Goal: Task Accomplishment & Management: Complete application form

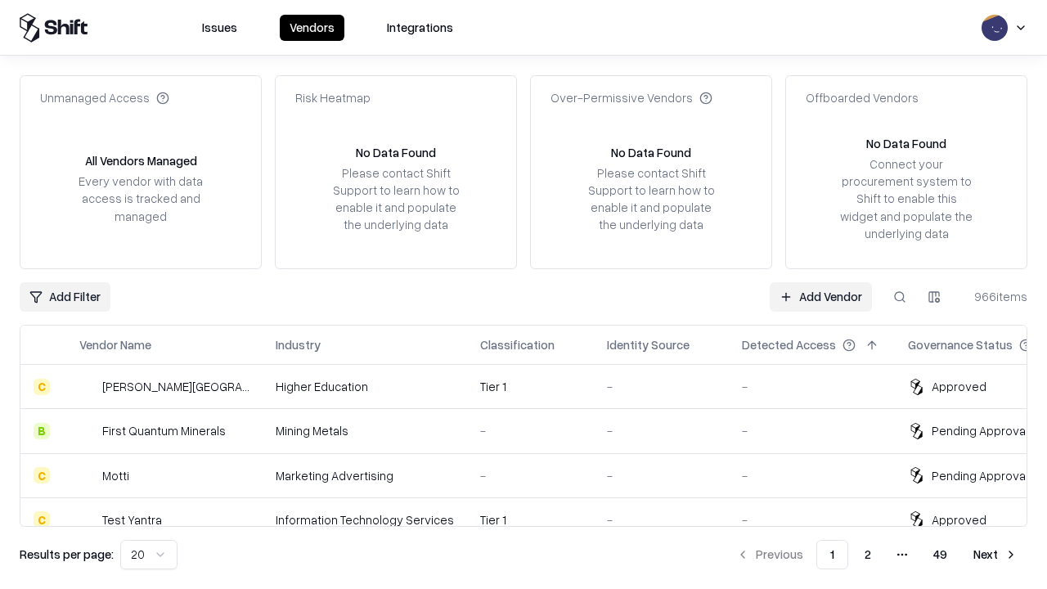
click at [820, 296] on link "Add Vendor" at bounding box center [821, 296] width 102 height 29
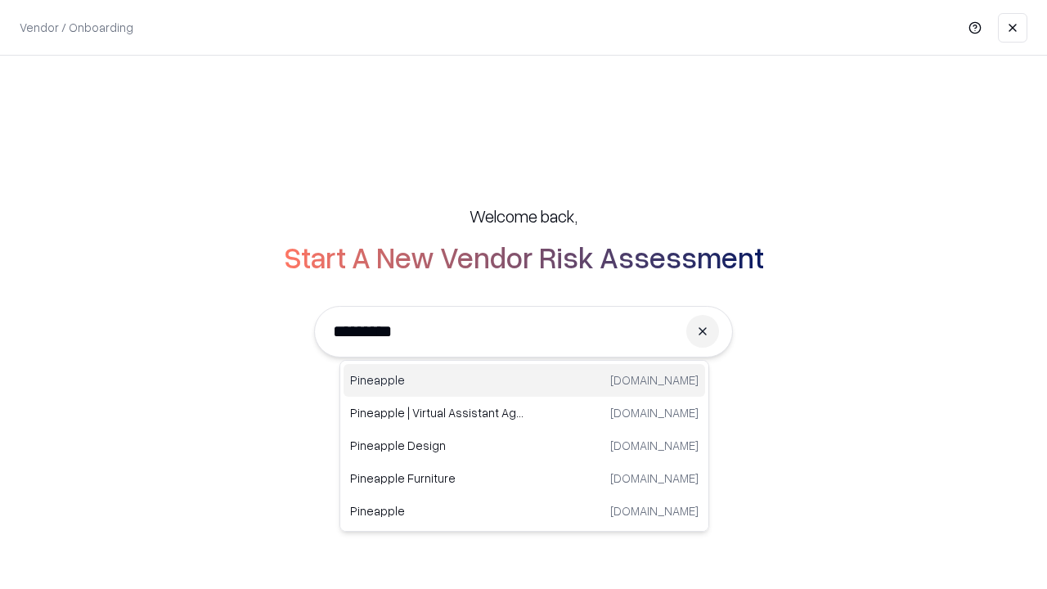
click at [524, 380] on div "Pineapple pineappleenergy.com" at bounding box center [524, 380] width 361 height 33
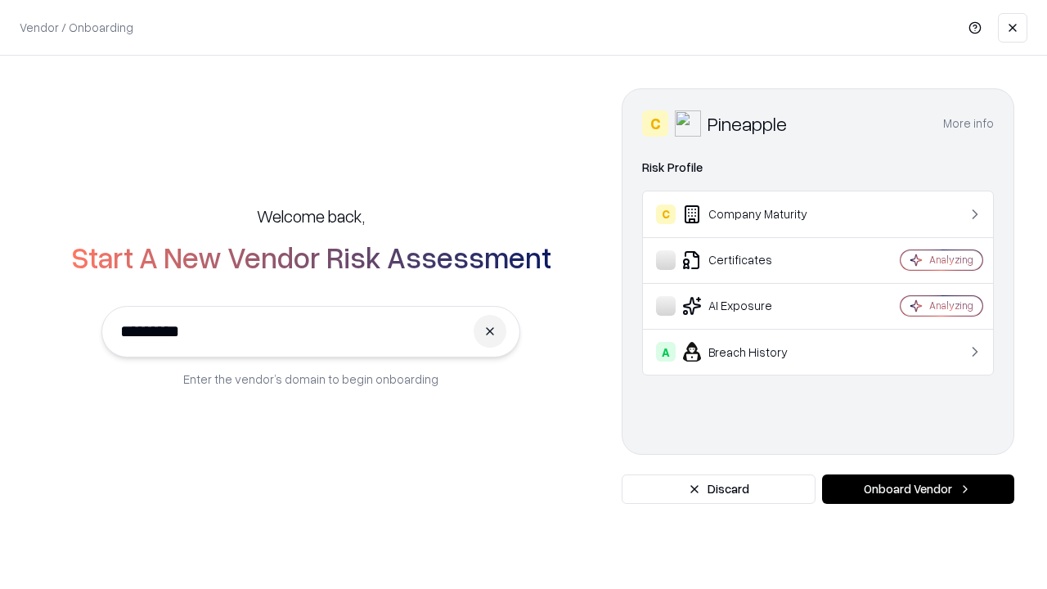
type input "*********"
click at [918, 489] on button "Onboard Vendor" at bounding box center [918, 488] width 192 height 29
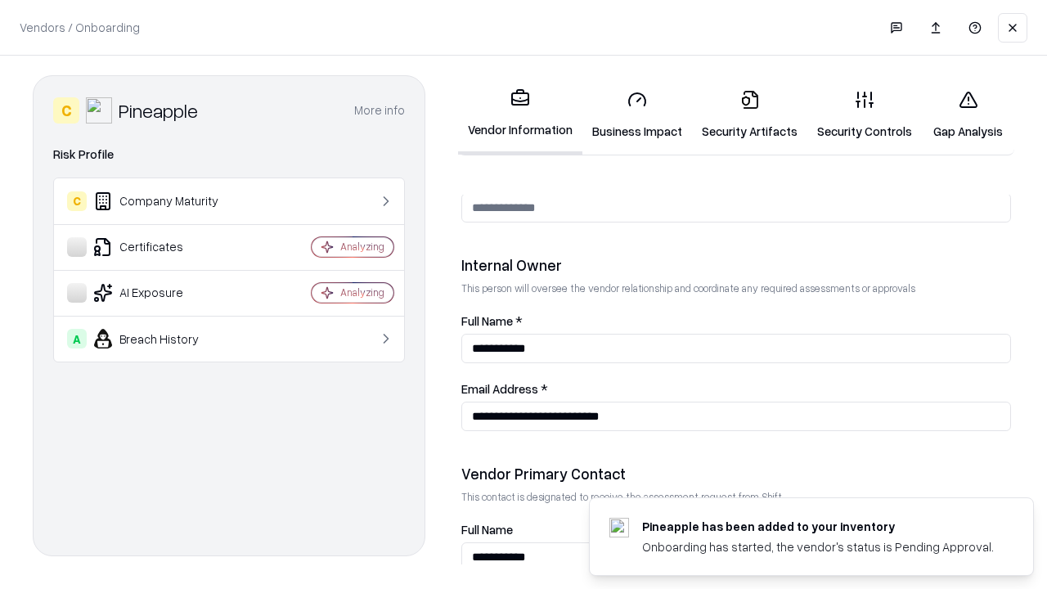
scroll to position [847, 0]
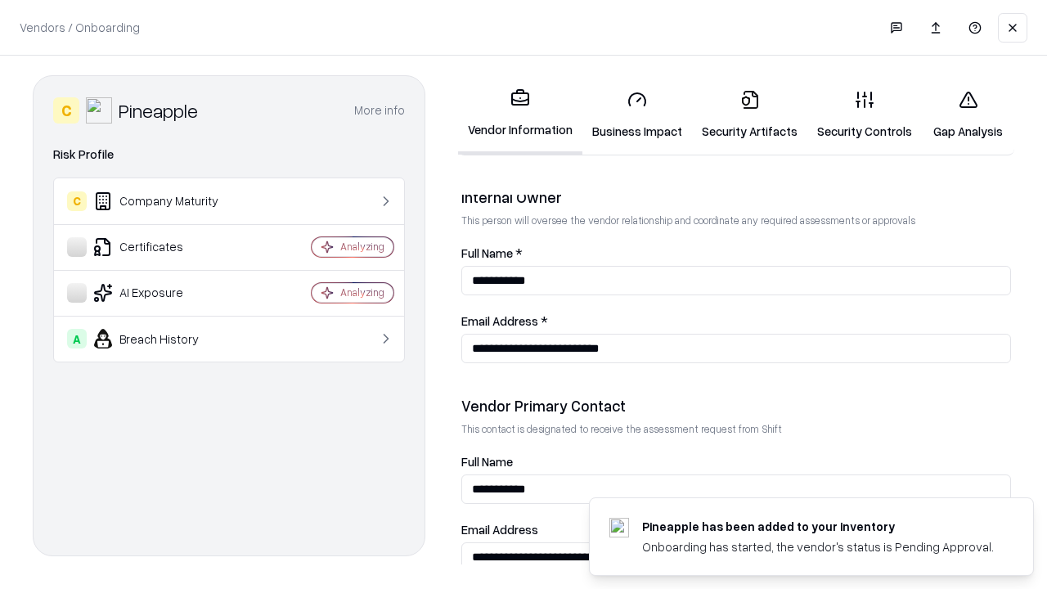
click at [637, 115] on link "Business Impact" at bounding box center [637, 115] width 110 height 76
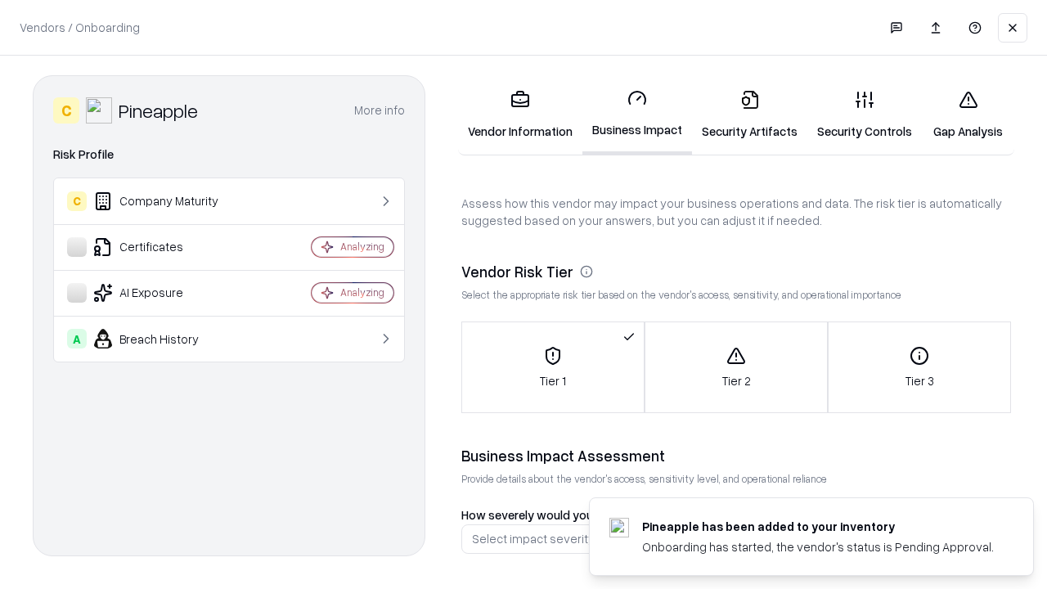
click at [749, 115] on link "Security Artifacts" at bounding box center [749, 115] width 115 height 76
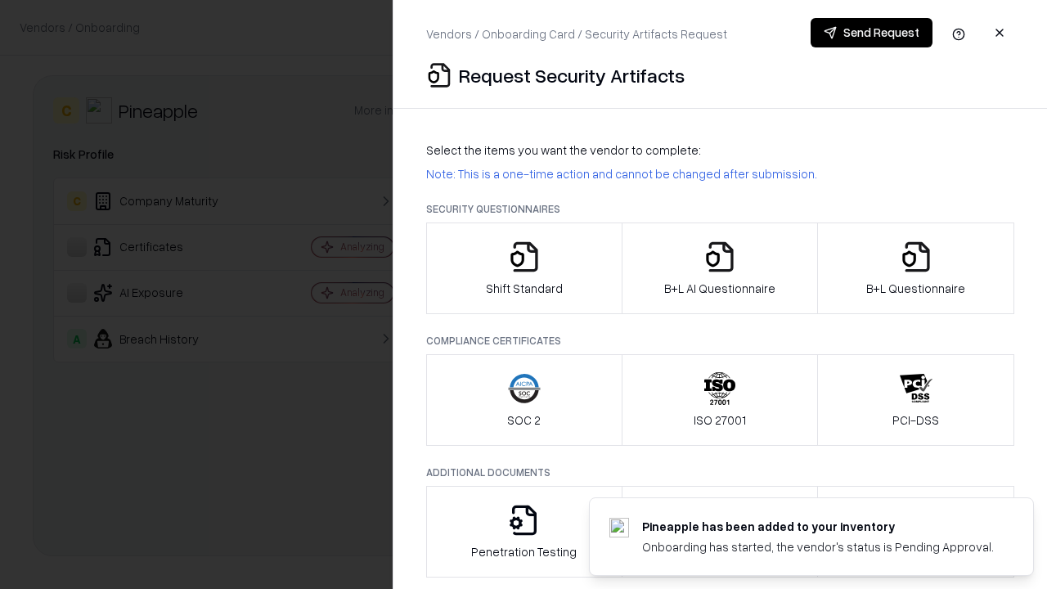
click at [523, 268] on icon "button" at bounding box center [524, 256] width 33 height 33
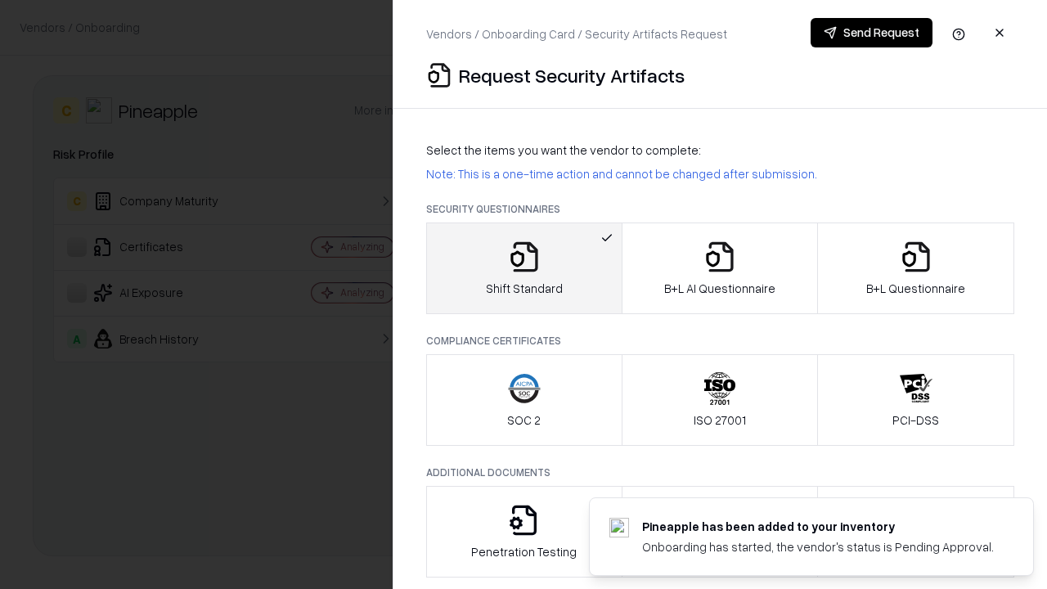
click at [871, 33] on button "Send Request" at bounding box center [872, 32] width 122 height 29
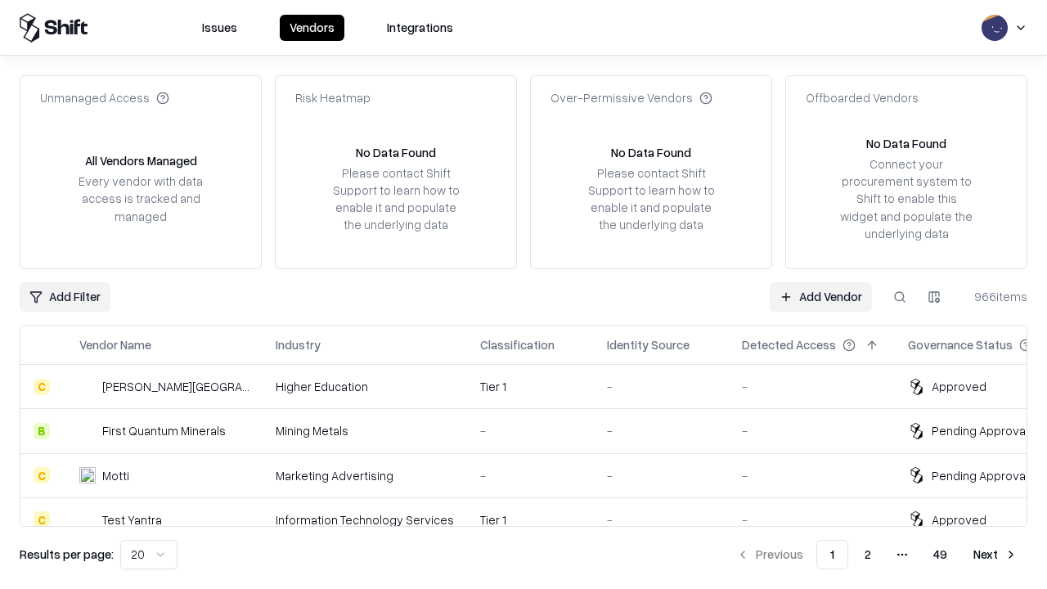
click at [900, 296] on button at bounding box center [899, 296] width 29 height 29
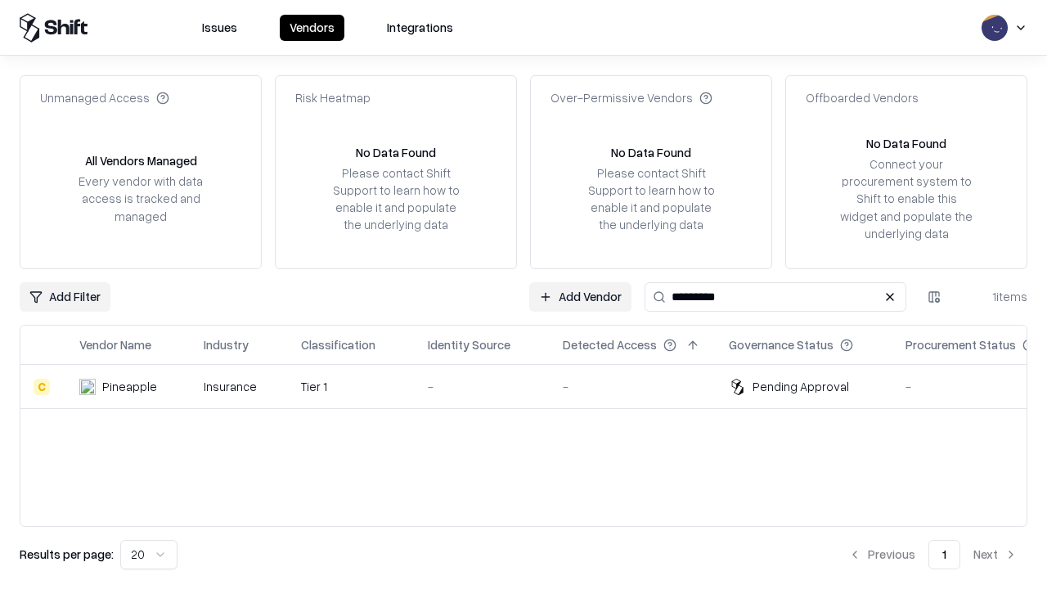
type input "*********"
click at [533, 386] on div "-" at bounding box center [482, 386] width 109 height 17
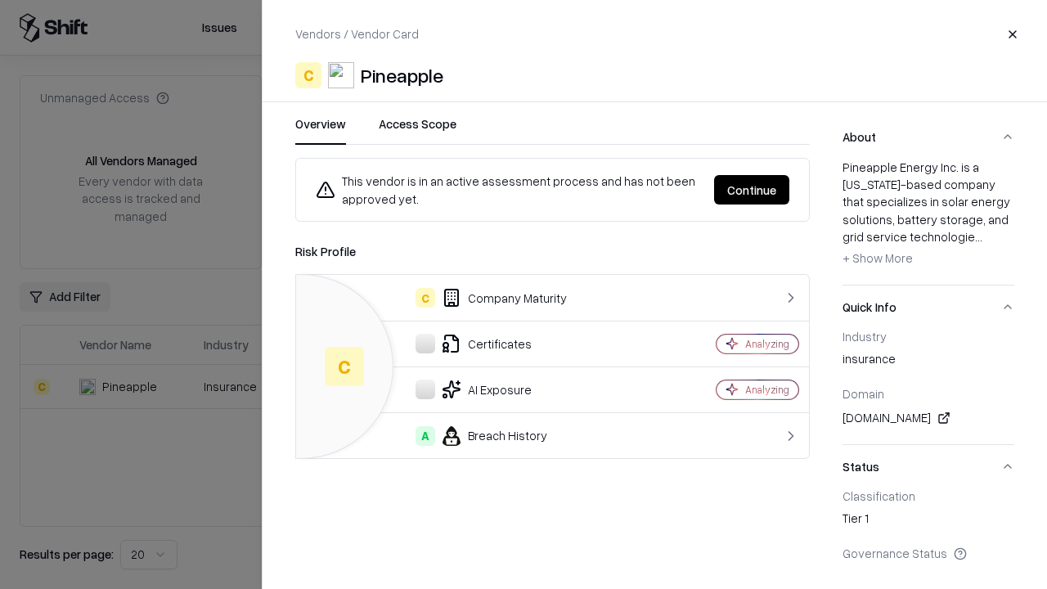
click at [752, 190] on button "Continue" at bounding box center [751, 189] width 75 height 29
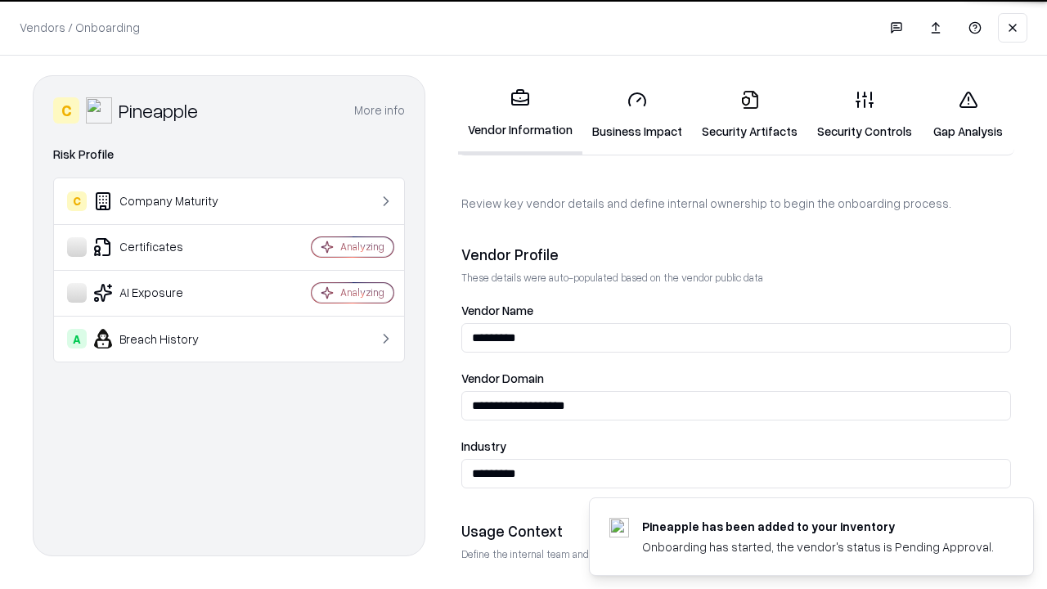
click at [749, 115] on link "Security Artifacts" at bounding box center [749, 115] width 115 height 76
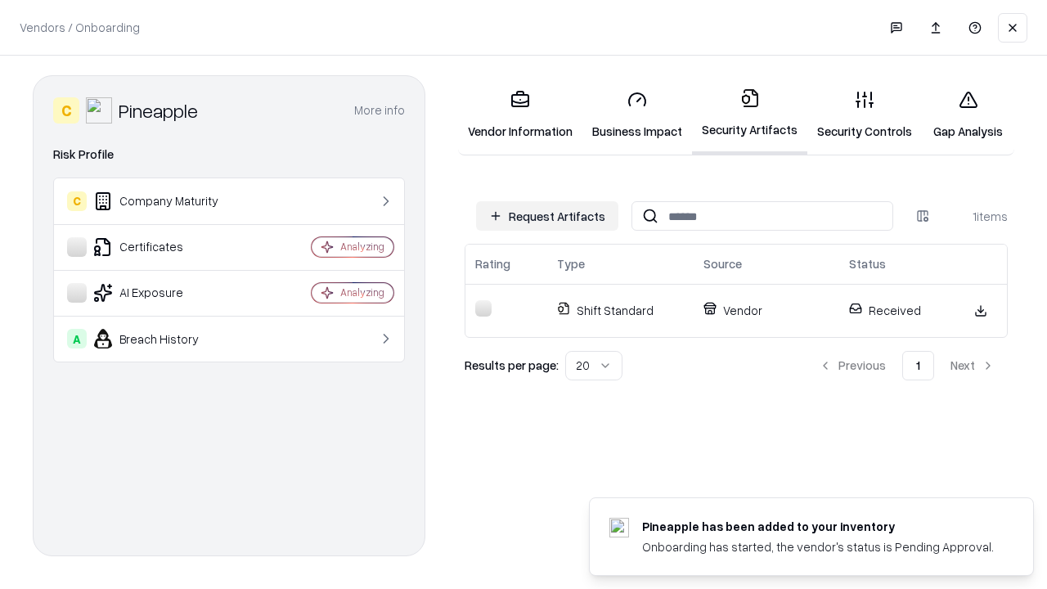
click at [968, 115] on link "Gap Analysis" at bounding box center [968, 115] width 92 height 76
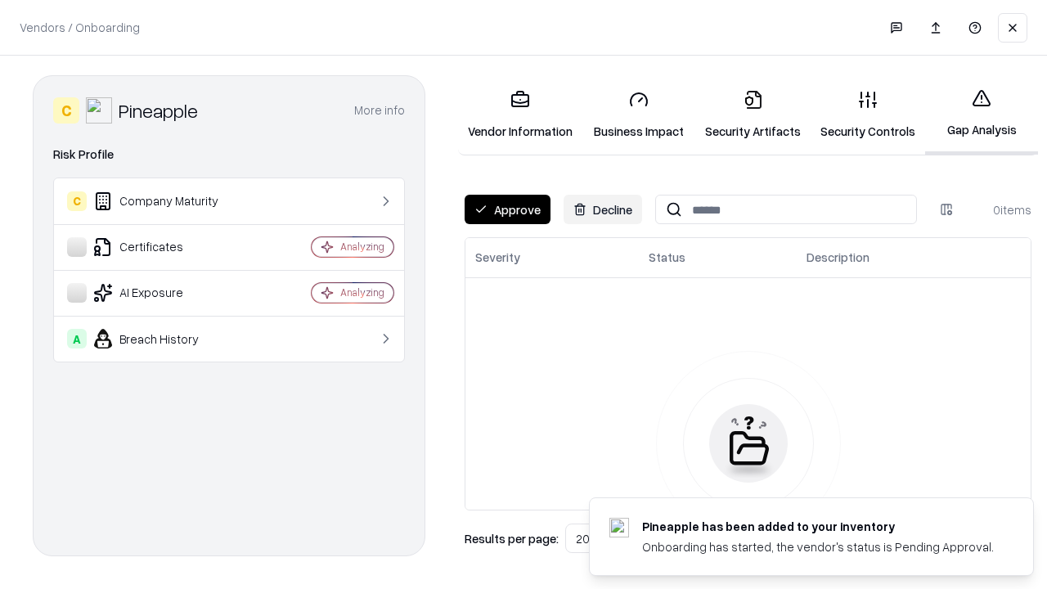
click at [507, 209] on button "Approve" at bounding box center [508, 209] width 86 height 29
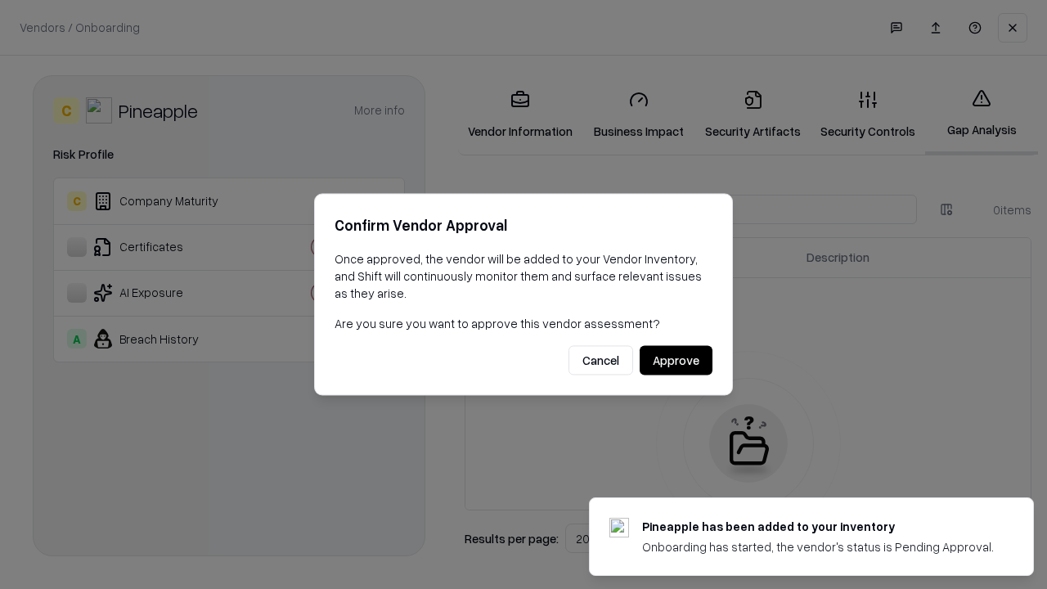
click at [676, 360] on button "Approve" at bounding box center [676, 360] width 73 height 29
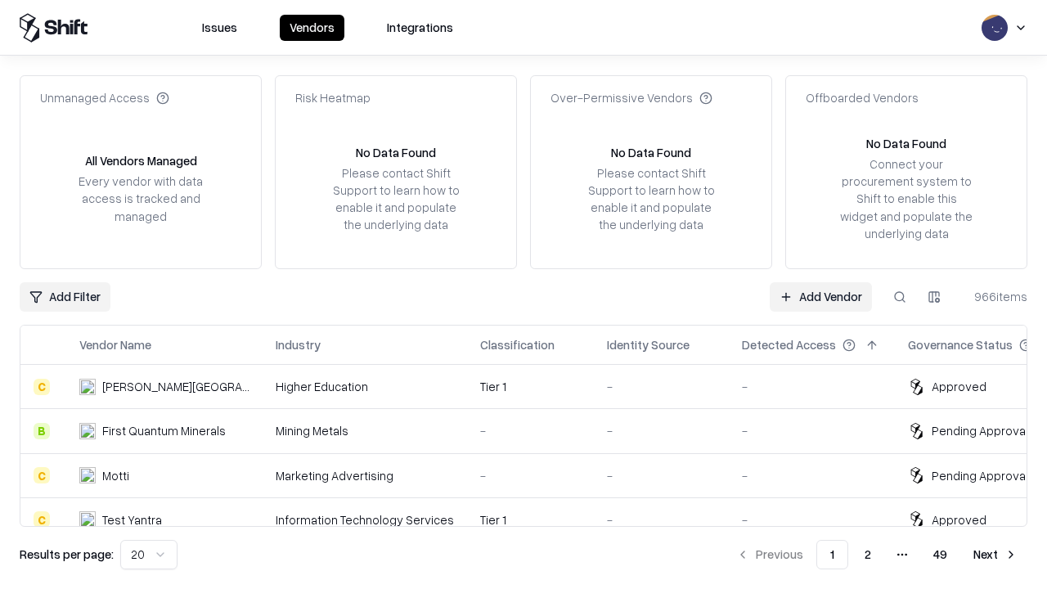
type input "*********"
click at [820, 296] on link "Add Vendor" at bounding box center [821, 296] width 102 height 29
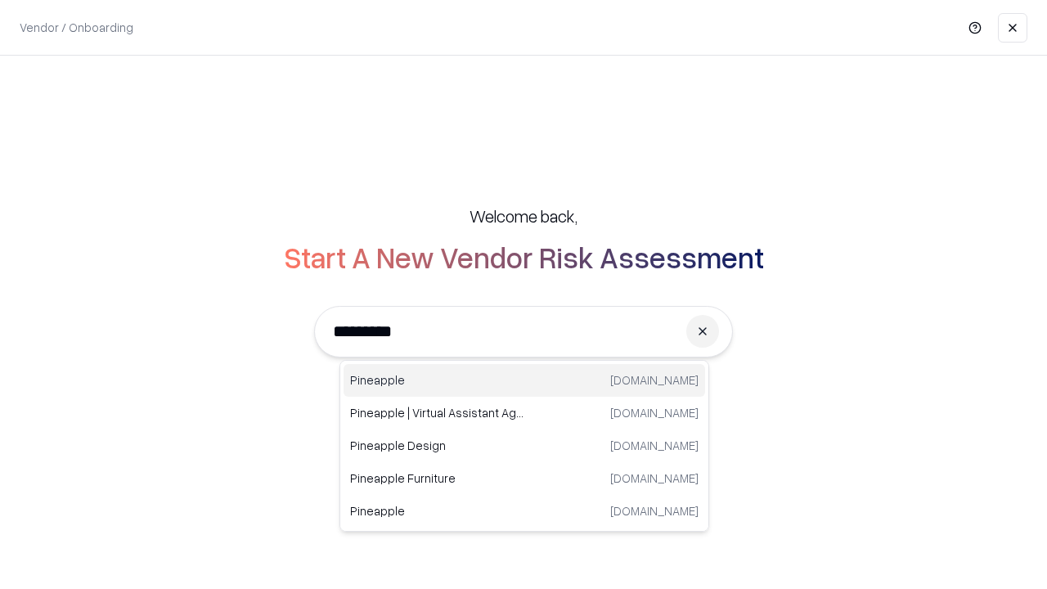
click at [524, 380] on div "Pineapple pineappleenergy.com" at bounding box center [524, 380] width 361 height 33
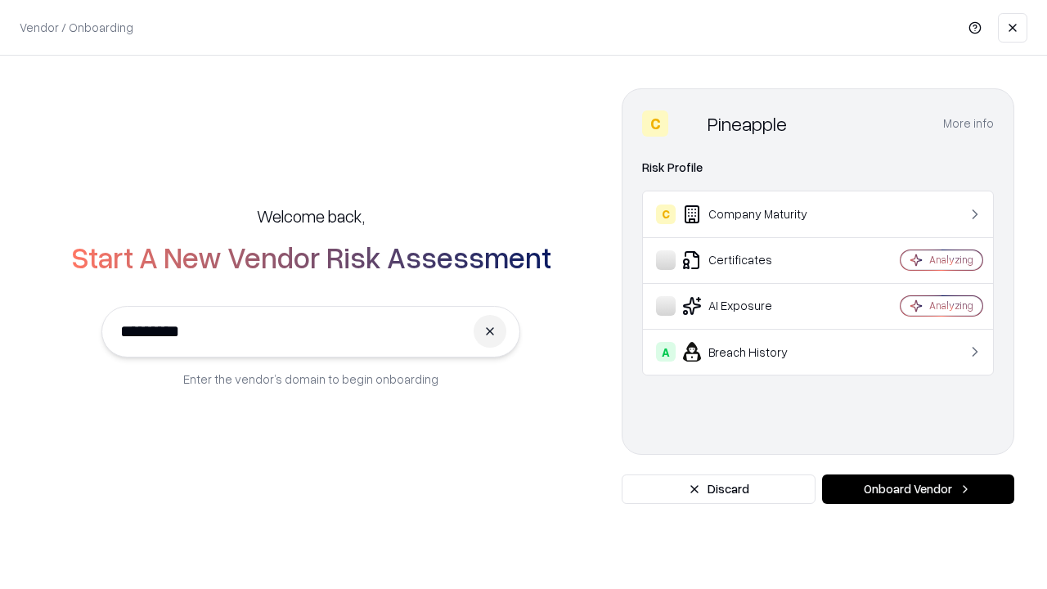
type input "*********"
click at [918, 489] on button "Onboard Vendor" at bounding box center [918, 488] width 192 height 29
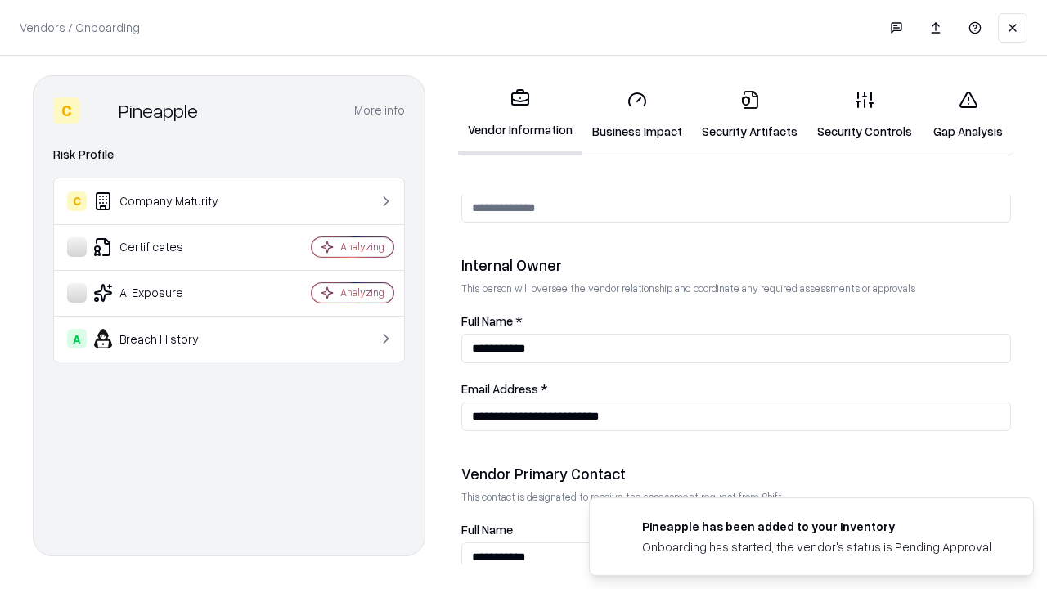
scroll to position [847, 0]
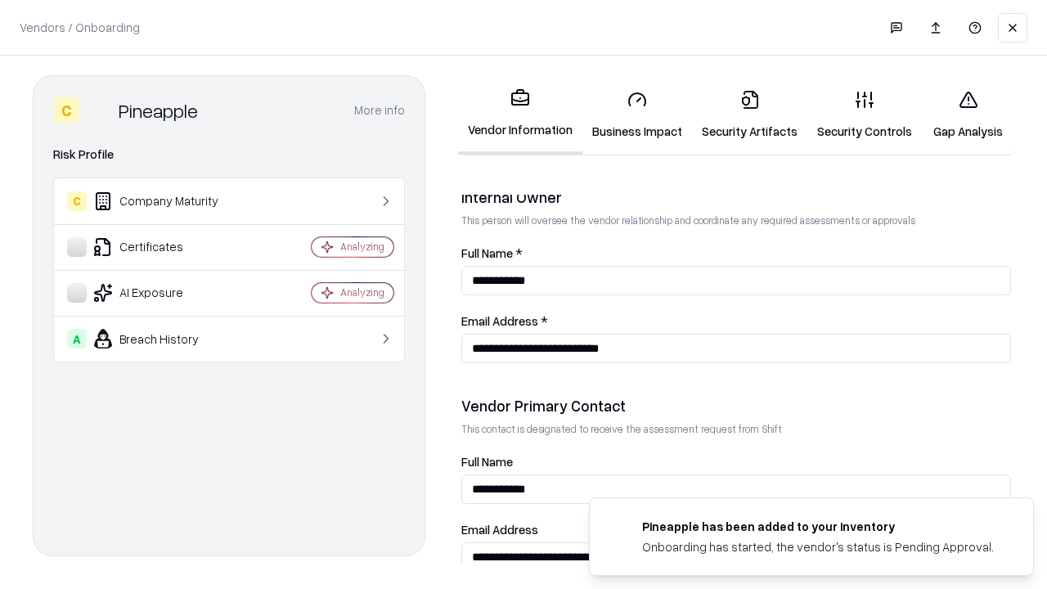
click at [968, 115] on link "Gap Analysis" at bounding box center [968, 115] width 92 height 76
